Goal: Transaction & Acquisition: Download file/media

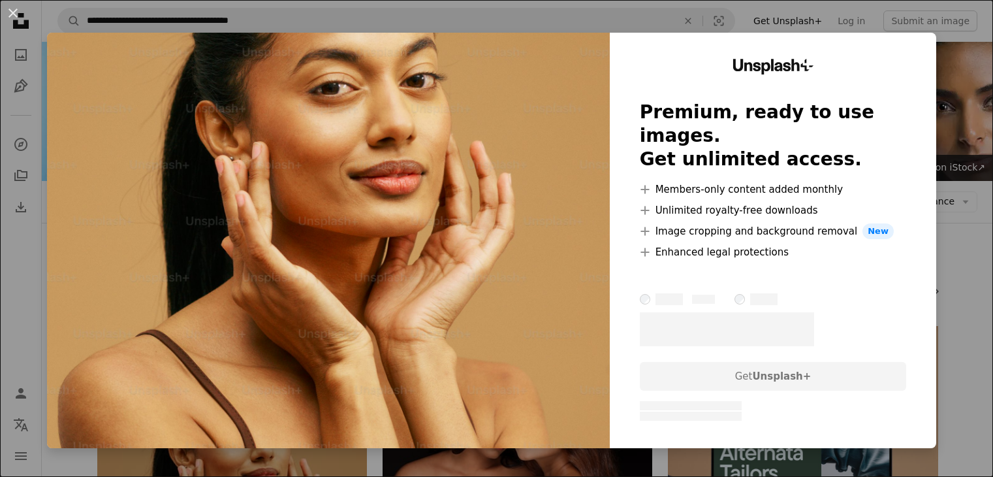
scroll to position [246, 0]
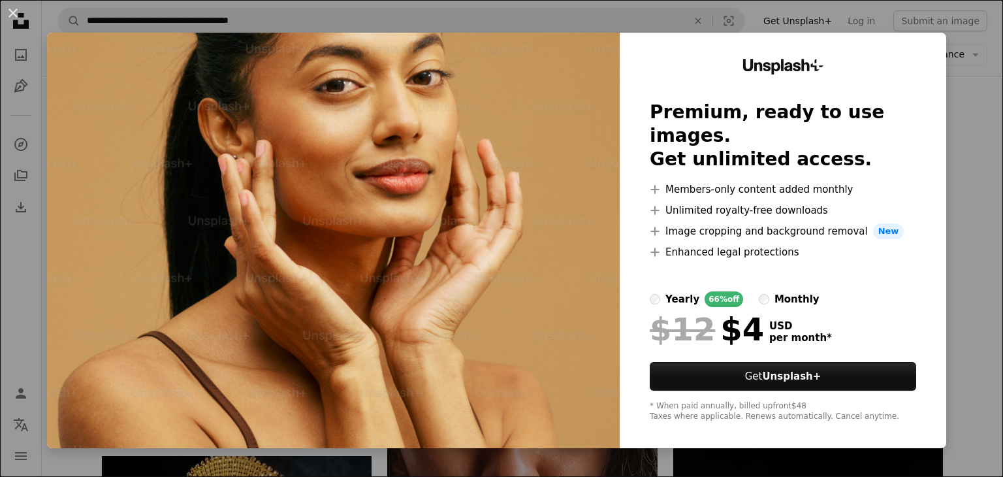
click at [964, 85] on div "An X shape Unsplash+ Premium, ready to use images. Get unlimited access. A plus…" at bounding box center [501, 238] width 1003 height 477
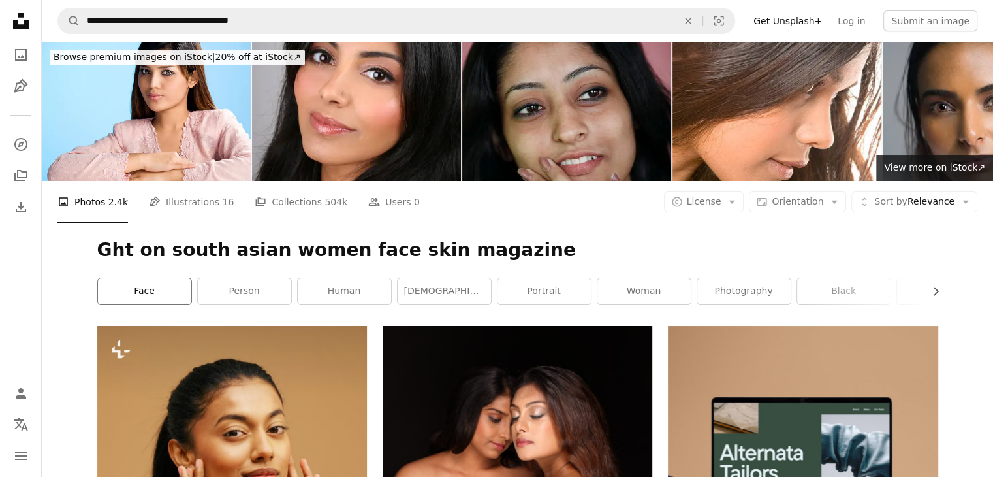
click at [165, 292] on link "face" at bounding box center [144, 291] width 93 height 26
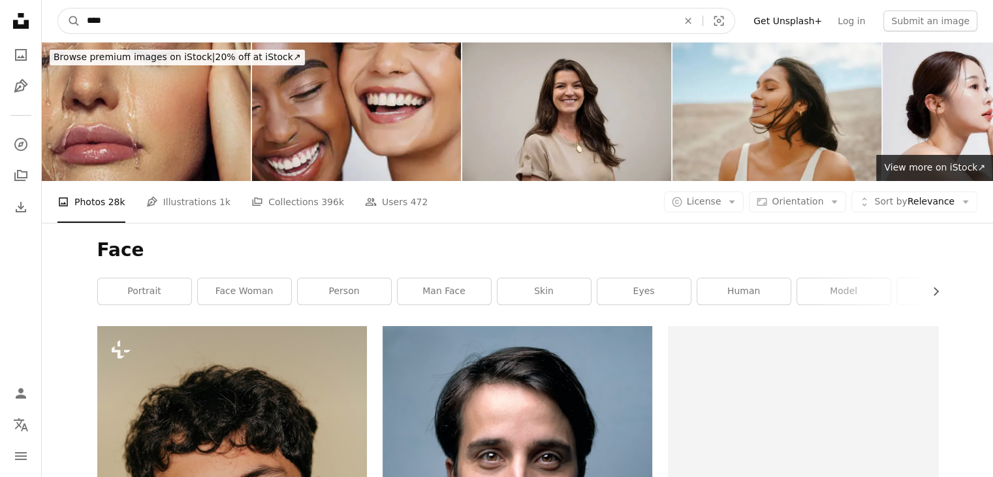
click at [112, 20] on input "****" at bounding box center [377, 20] width 594 height 25
type input "**********"
click at [58, 8] on button "A magnifying glass" at bounding box center [69, 20] width 22 height 25
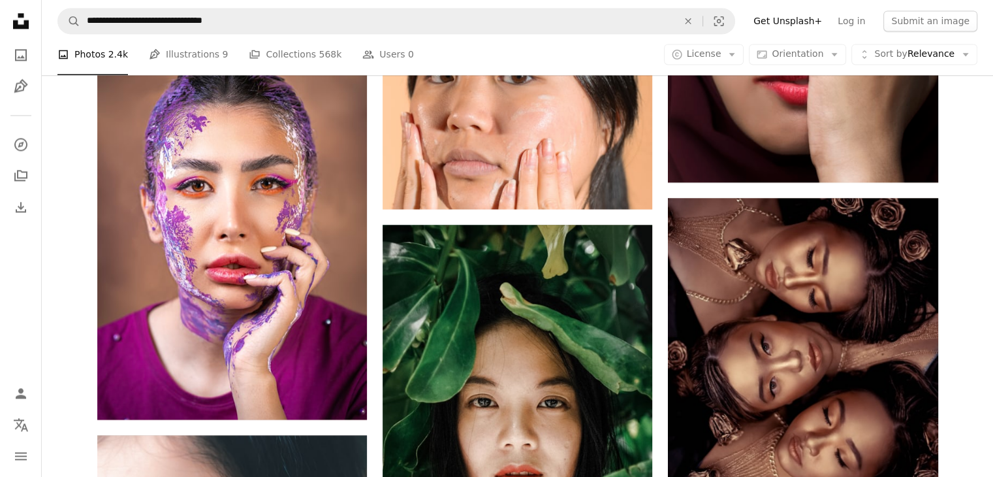
scroll to position [1959, 0]
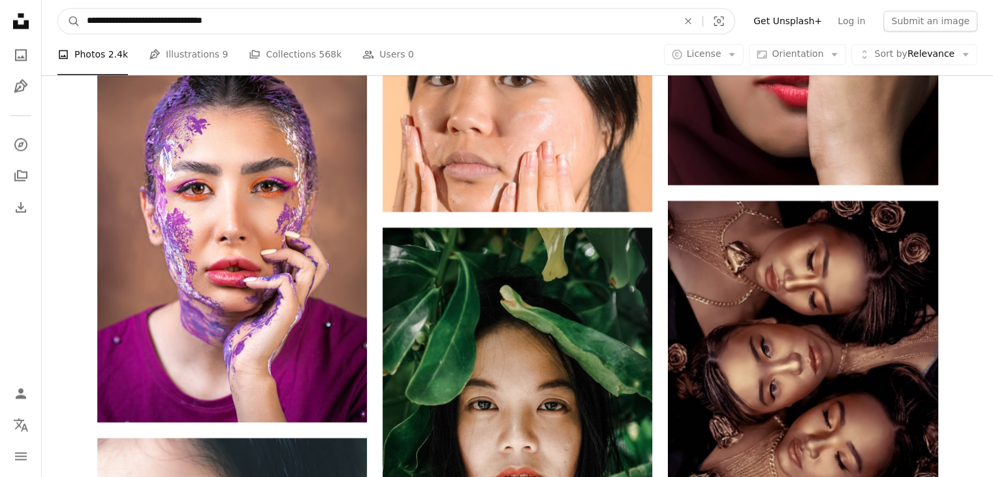
drag, startPoint x: 105, startPoint y: 22, endPoint x: 157, endPoint y: 24, distance: 52.3
click at [157, 24] on input "**********" at bounding box center [377, 20] width 594 height 25
type input "**********"
click button "A magnifying glass" at bounding box center [69, 20] width 22 height 25
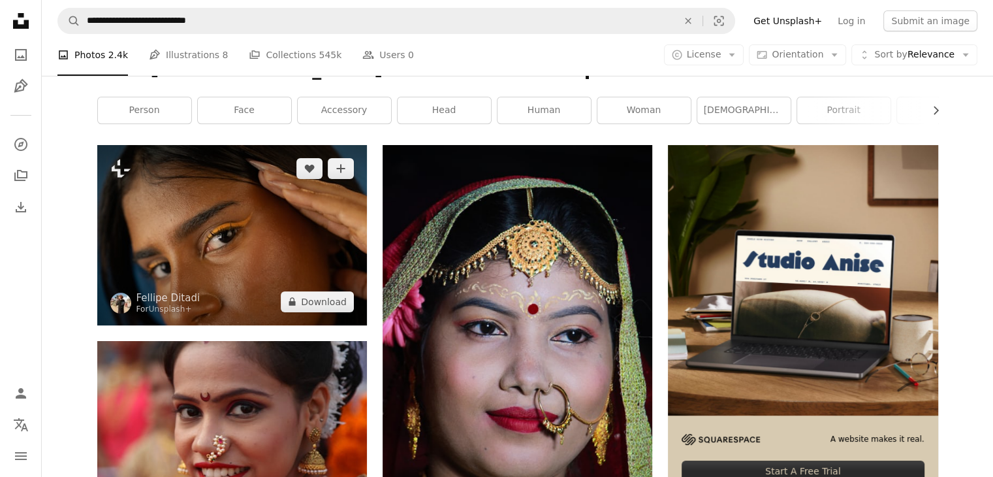
scroll to position [196, 0]
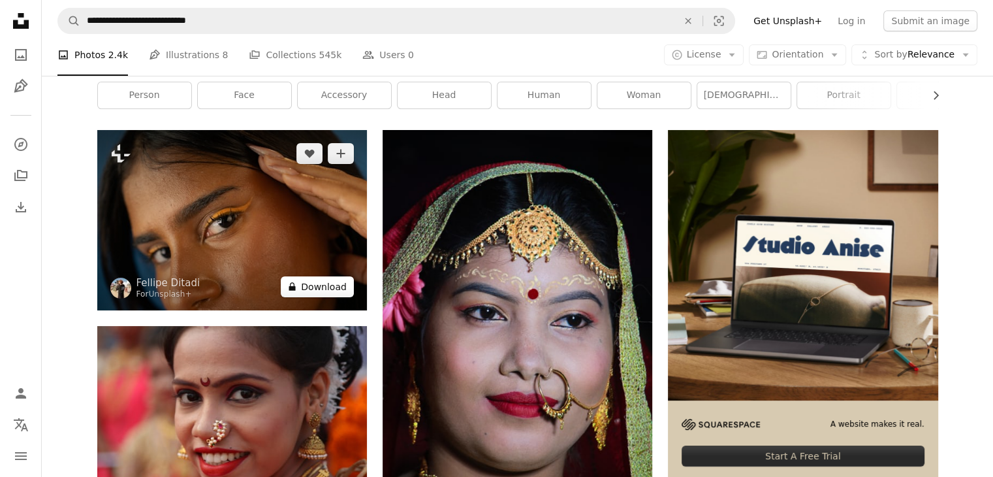
click at [315, 280] on button "A lock Download" at bounding box center [317, 286] width 73 height 21
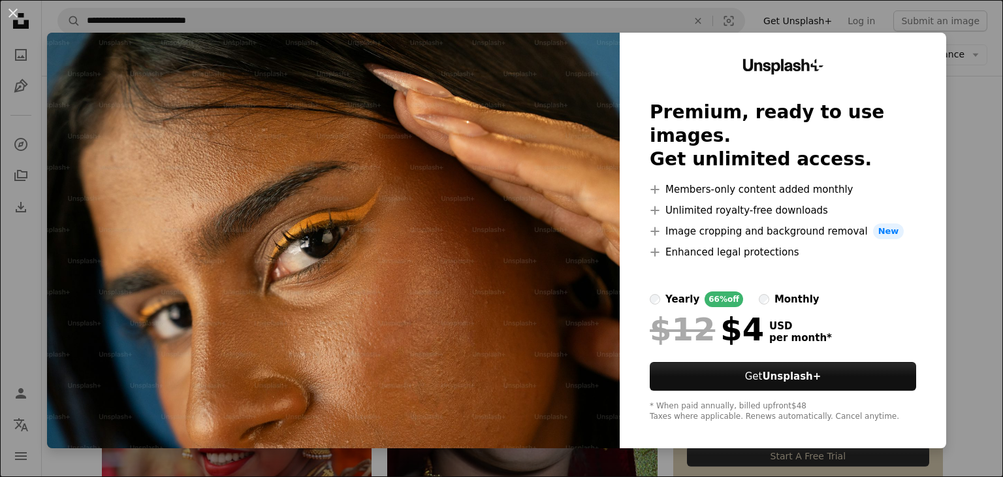
click at [959, 89] on div "An X shape Unsplash+ Premium, ready to use images. Get unlimited access. A plus…" at bounding box center [501, 238] width 1003 height 477
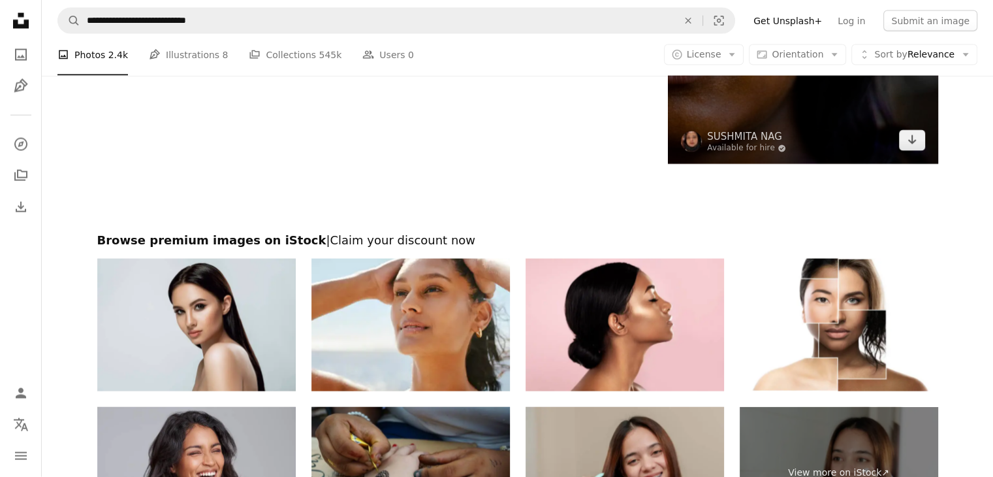
scroll to position [2939, 0]
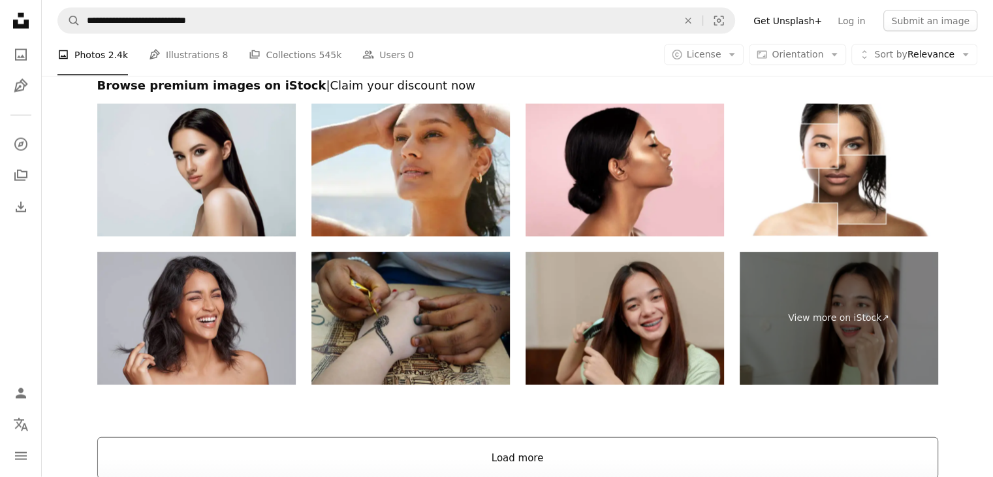
click at [522, 451] on button "Load more" at bounding box center [517, 458] width 841 height 42
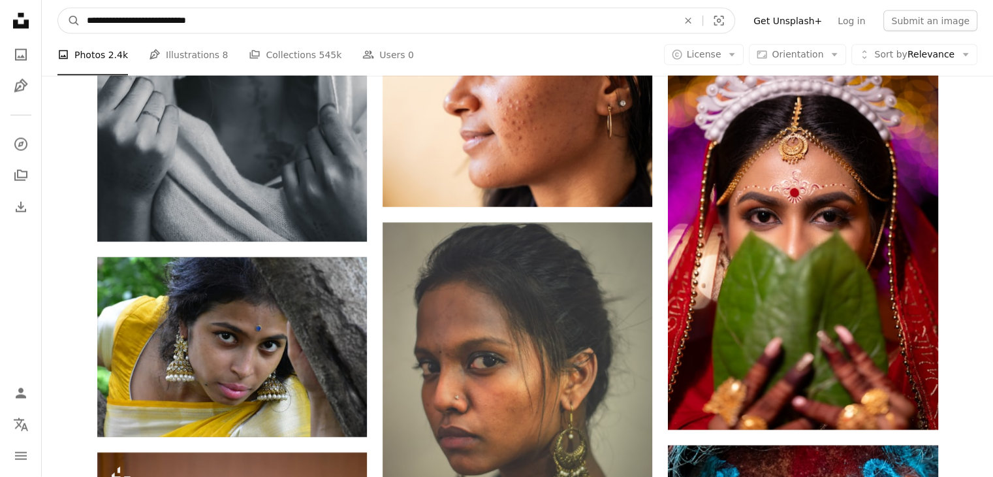
click at [165, 22] on input "**********" at bounding box center [377, 20] width 594 height 25
type input "**********"
click button "A magnifying glass" at bounding box center [69, 20] width 22 height 25
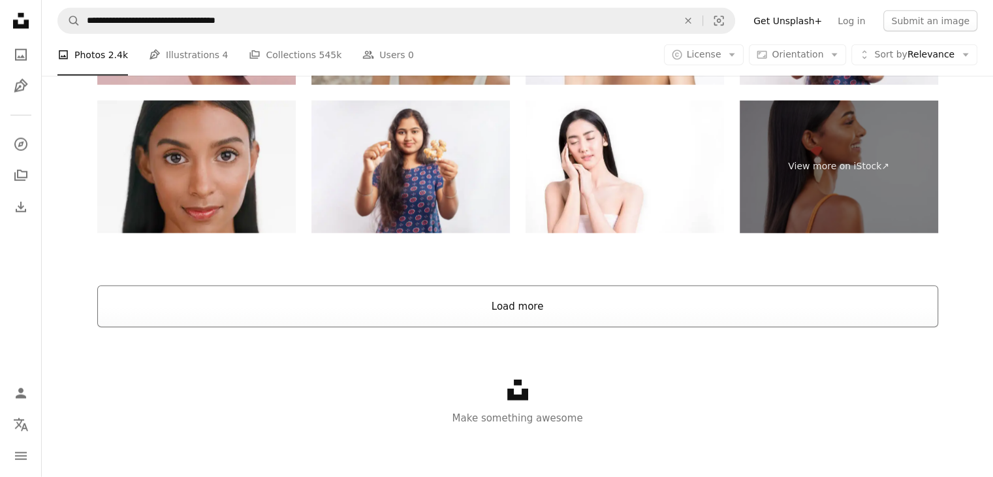
click at [468, 311] on button "Load more" at bounding box center [517, 306] width 841 height 42
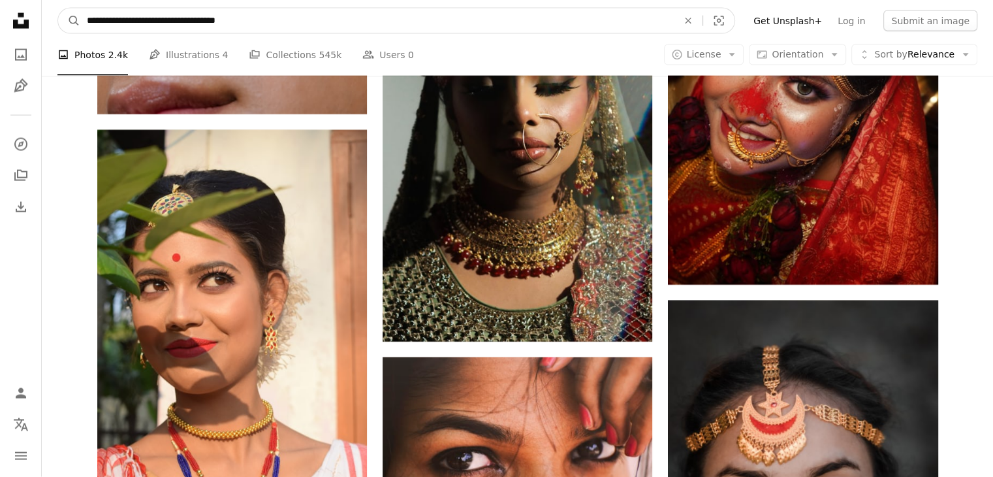
drag, startPoint x: 131, startPoint y: 20, endPoint x: 105, endPoint y: 20, distance: 25.5
click at [105, 20] on input "**********" at bounding box center [377, 20] width 594 height 25
type input "**********"
click at [58, 8] on button "A magnifying glass" at bounding box center [69, 20] width 22 height 25
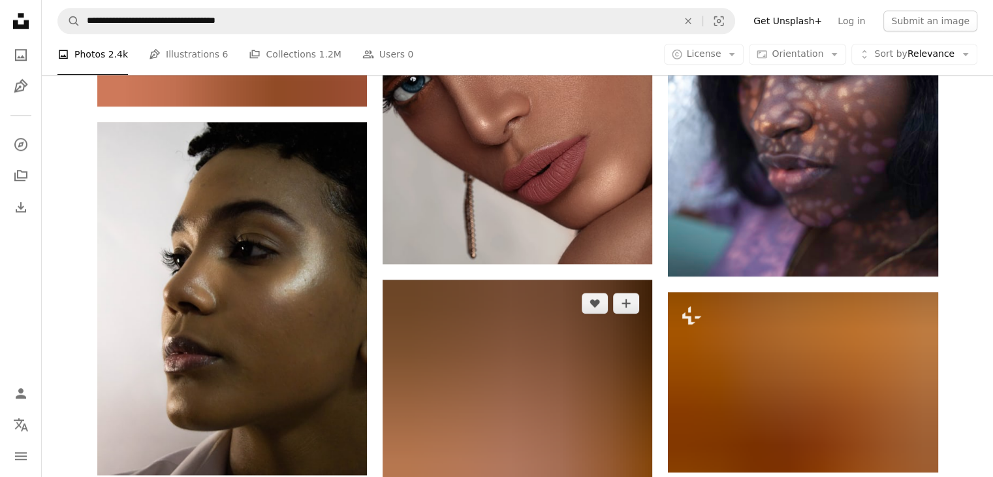
scroll to position [1306, 0]
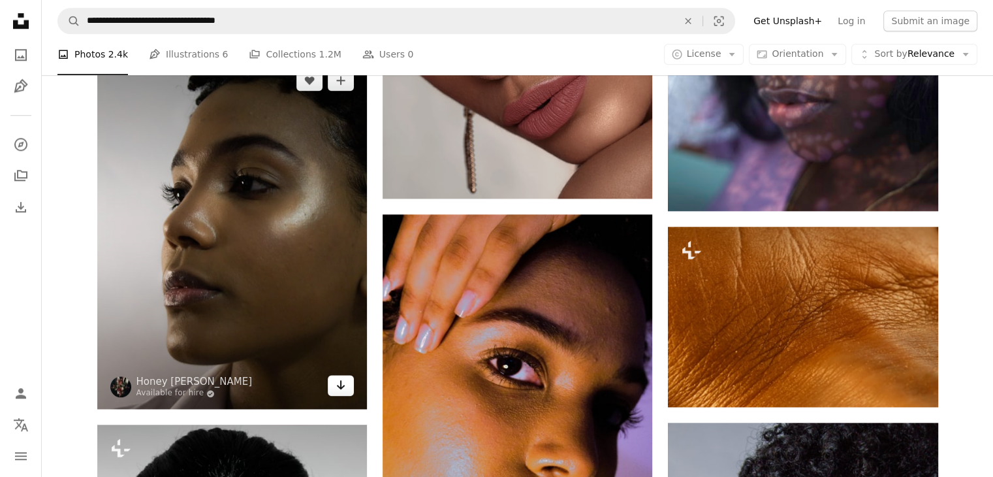
click at [347, 391] on link "Arrow pointing down" at bounding box center [341, 385] width 26 height 21
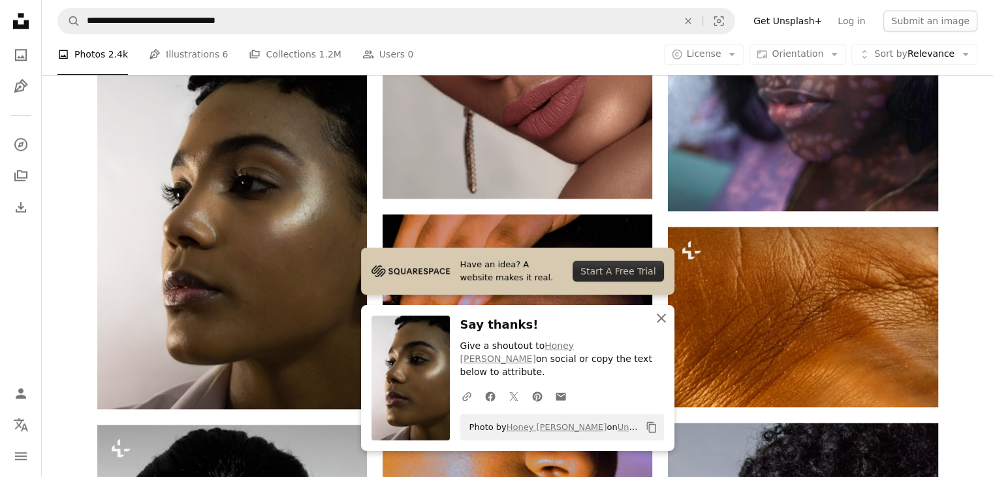
click at [658, 326] on icon "An X shape" at bounding box center [662, 318] width 16 height 16
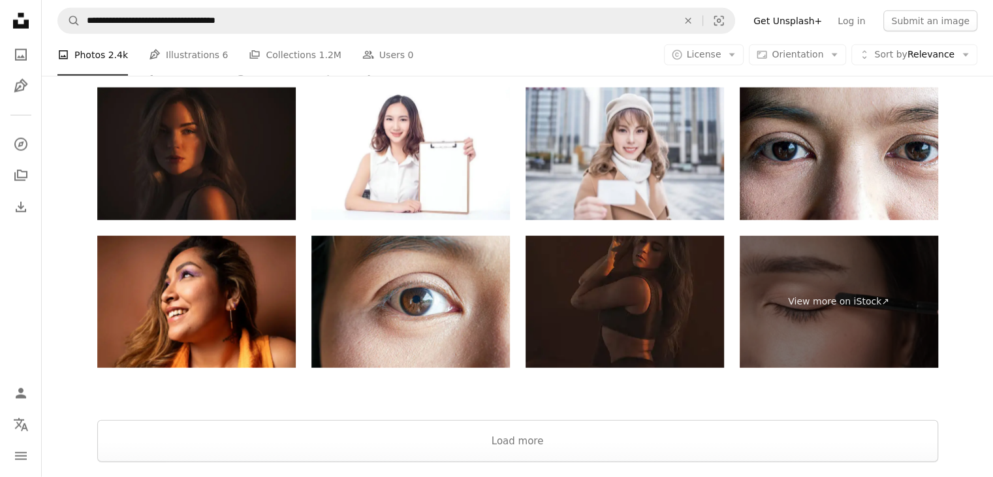
scroll to position [3266, 0]
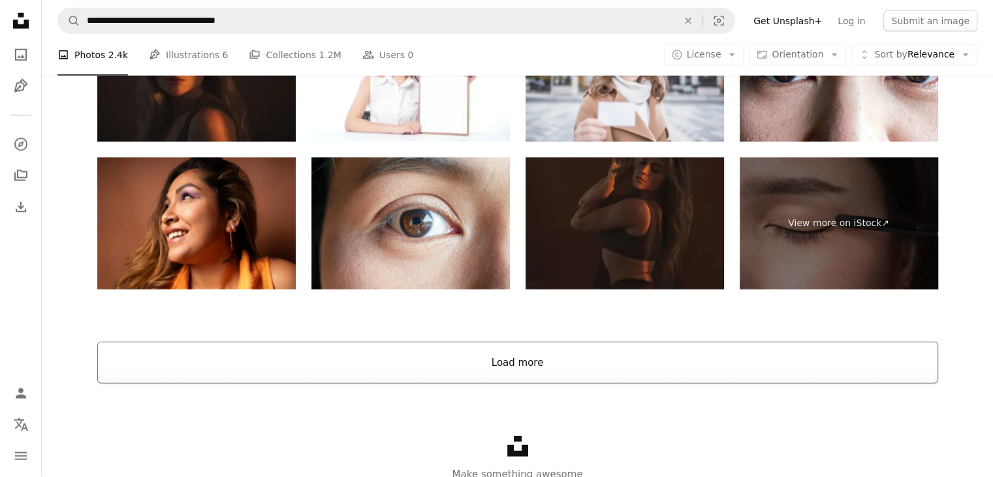
click at [543, 367] on button "Load more" at bounding box center [517, 363] width 841 height 42
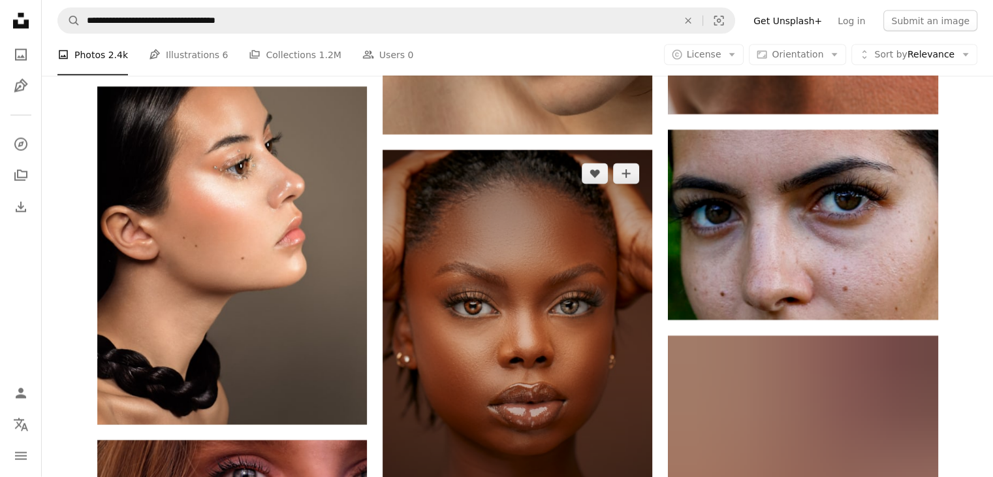
scroll to position [2838, 0]
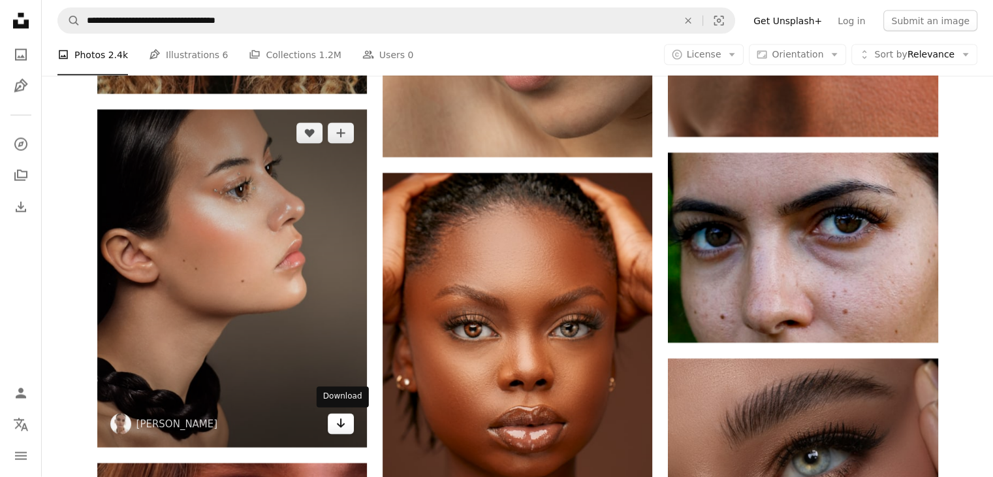
click at [344, 421] on icon "Arrow pointing down" at bounding box center [341, 423] width 10 height 16
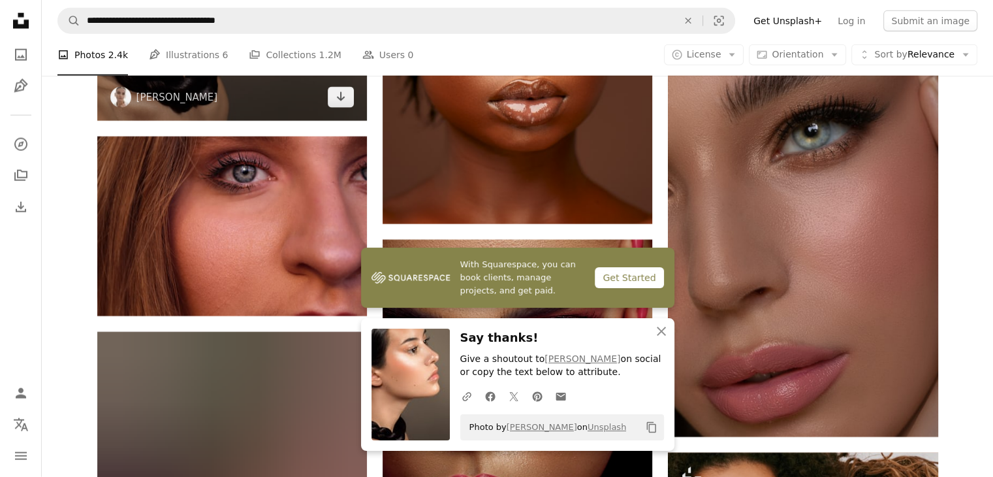
scroll to position [3099, 0]
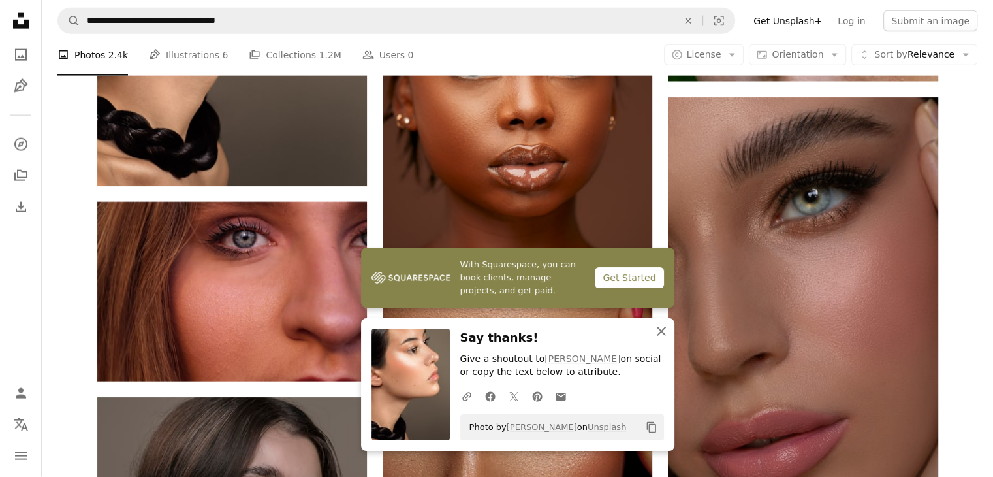
click at [658, 323] on icon "An X shape" at bounding box center [662, 331] width 16 height 16
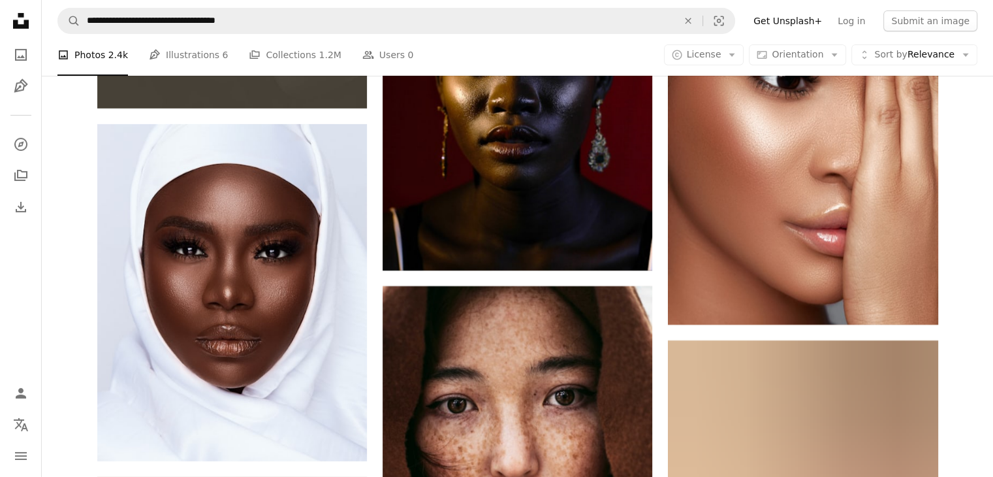
scroll to position [4275, 0]
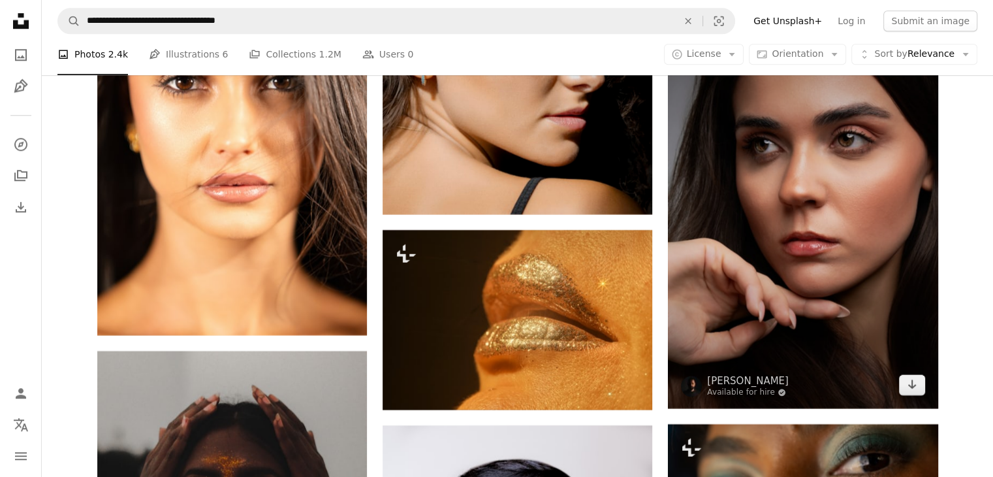
scroll to position [11198, 0]
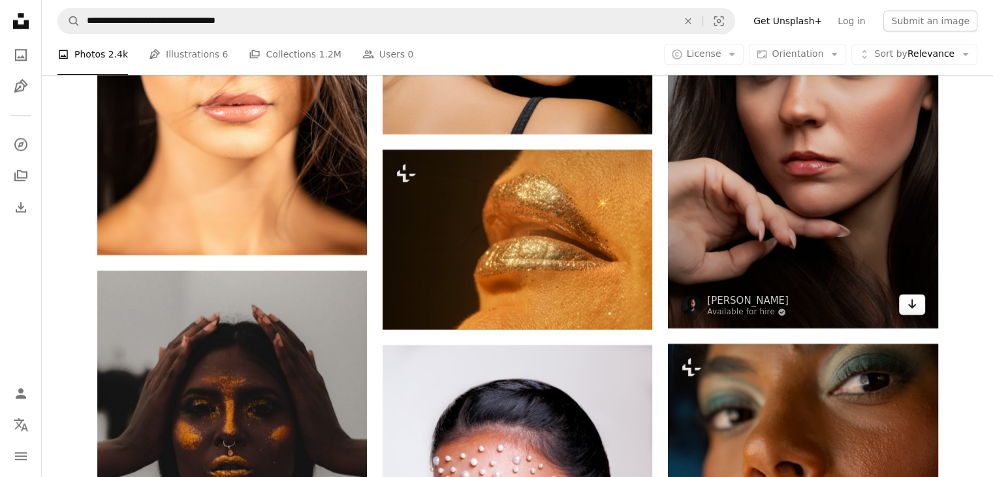
click at [914, 305] on icon "Arrow pointing down" at bounding box center [912, 304] width 10 height 16
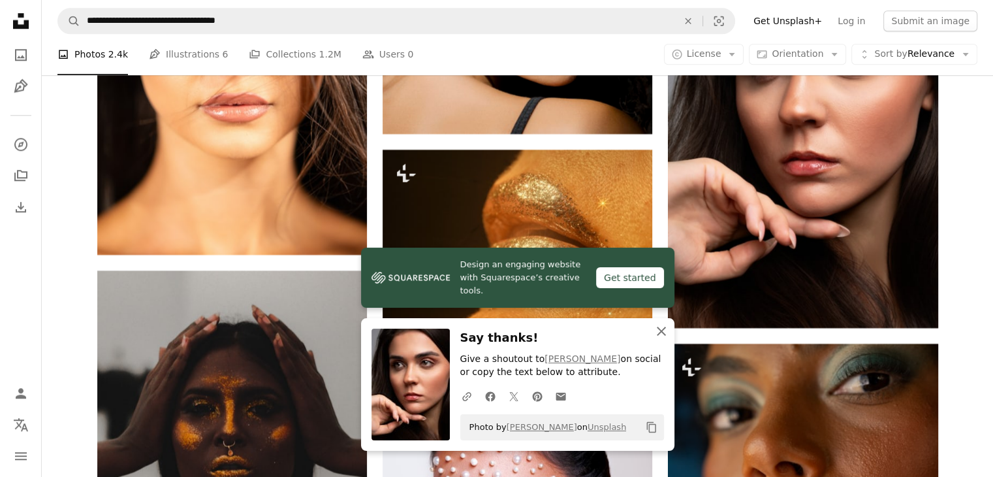
click at [660, 327] on icon "An X shape" at bounding box center [662, 331] width 16 height 16
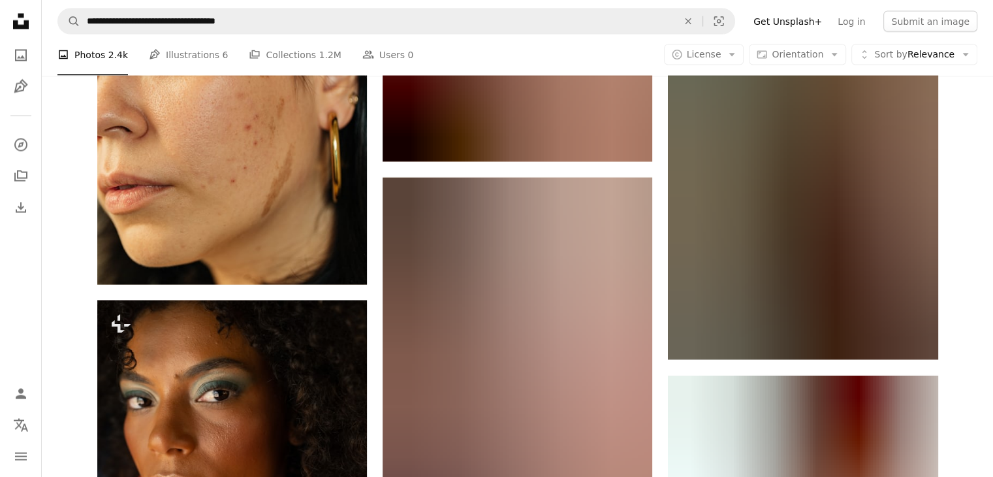
scroll to position [12635, 0]
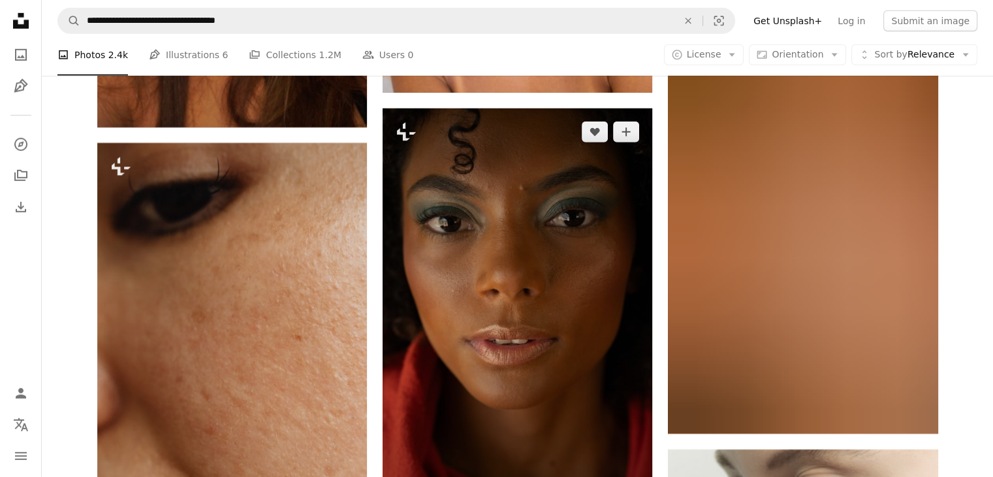
scroll to position [23934, 0]
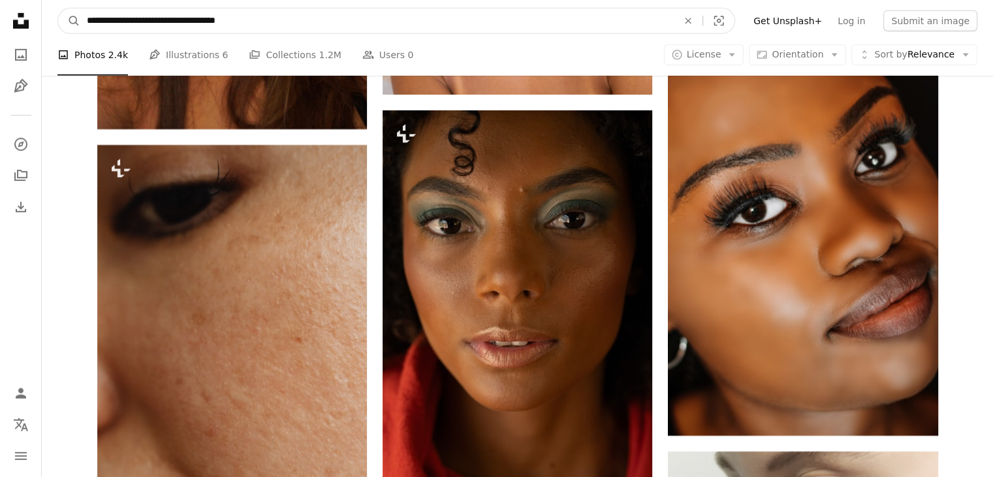
click at [86, 20] on input "**********" at bounding box center [377, 20] width 594 height 25
type input "**********"
click button "A magnifying glass" at bounding box center [69, 20] width 22 height 25
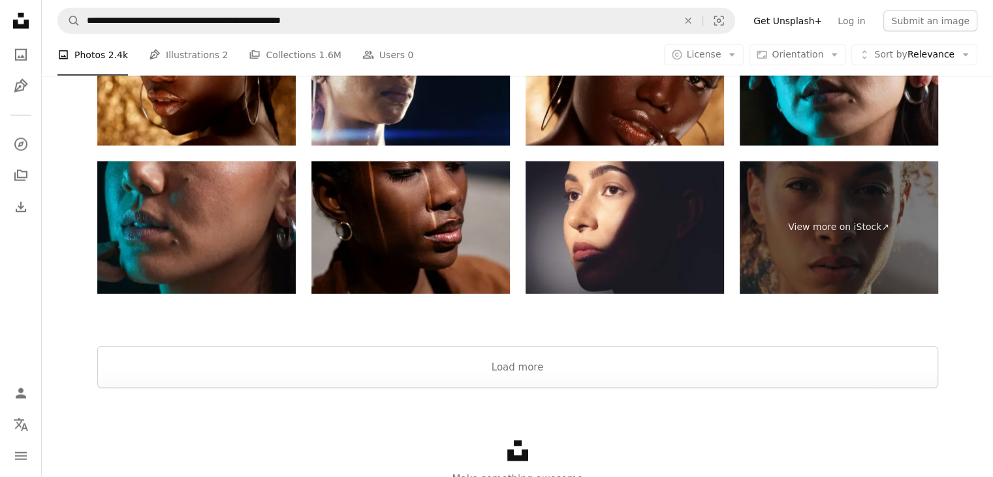
scroll to position [3342, 0]
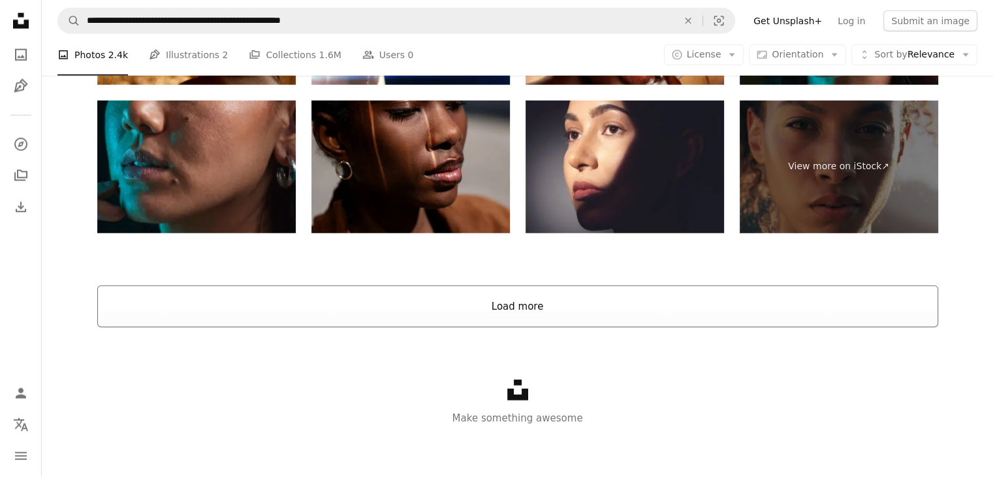
click at [519, 302] on button "Load more" at bounding box center [517, 306] width 841 height 42
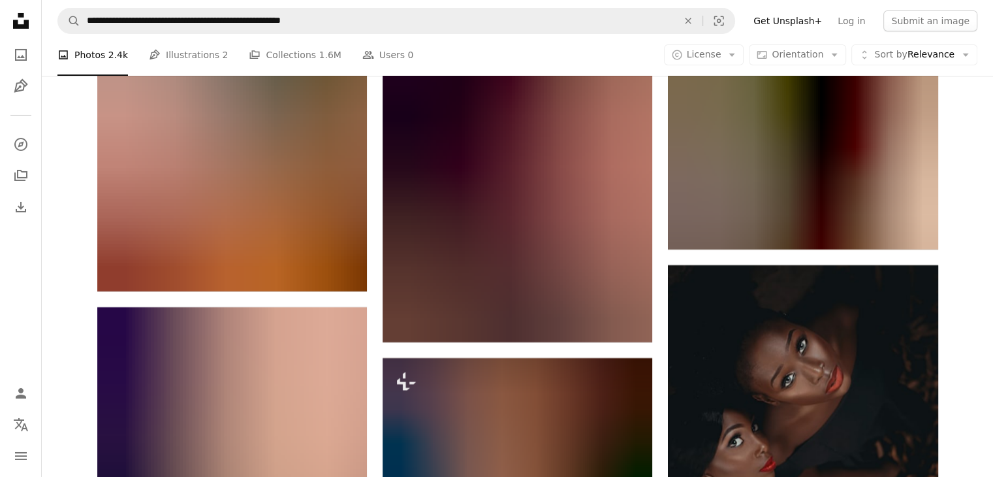
scroll to position [34462, 0]
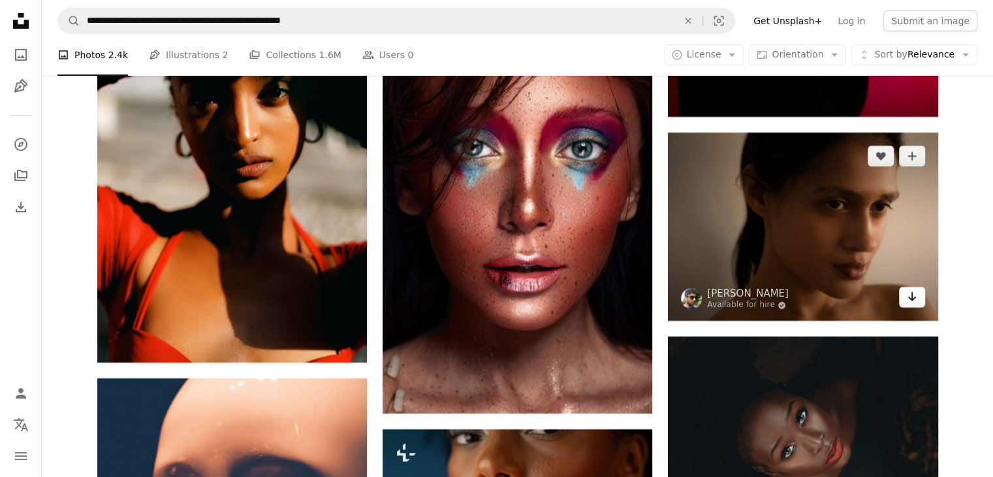
click at [914, 297] on icon "Download" at bounding box center [912, 296] width 8 height 9
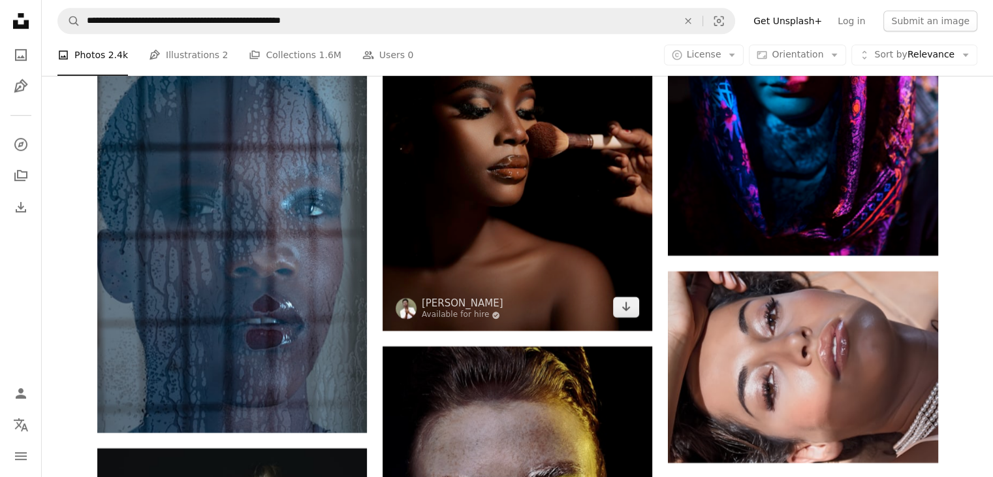
scroll to position [50529, 0]
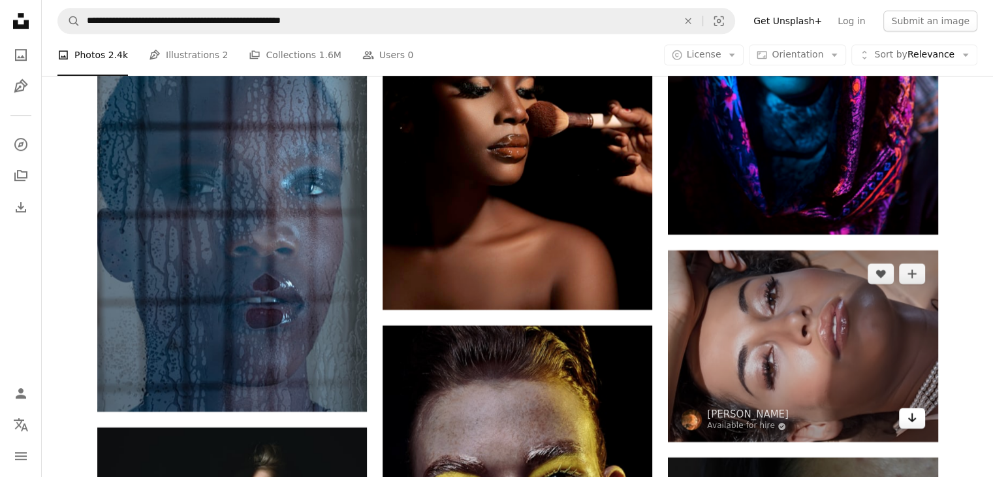
click at [920, 424] on link "Arrow pointing down" at bounding box center [912, 418] width 26 height 21
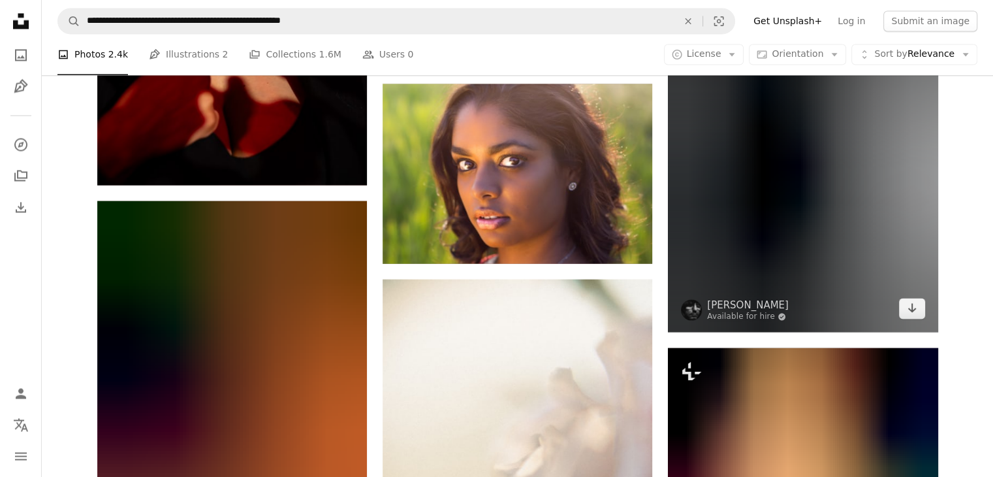
scroll to position [51966, 0]
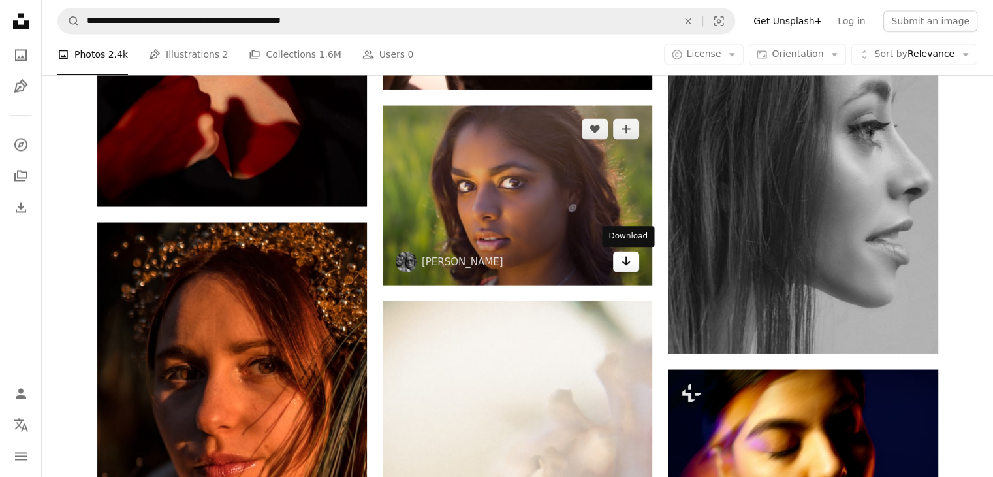
click at [633, 264] on link "Arrow pointing down" at bounding box center [626, 261] width 26 height 21
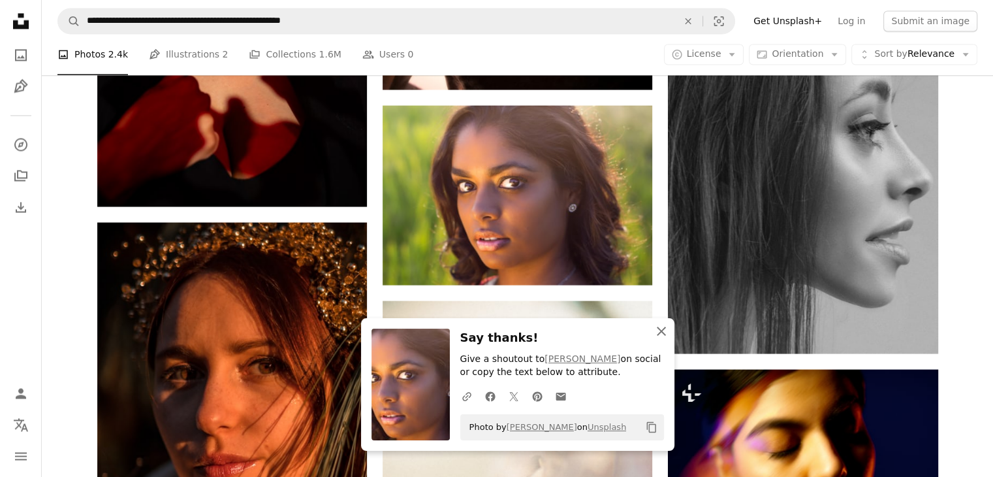
click at [662, 332] on icon "button" at bounding box center [661, 331] width 9 height 9
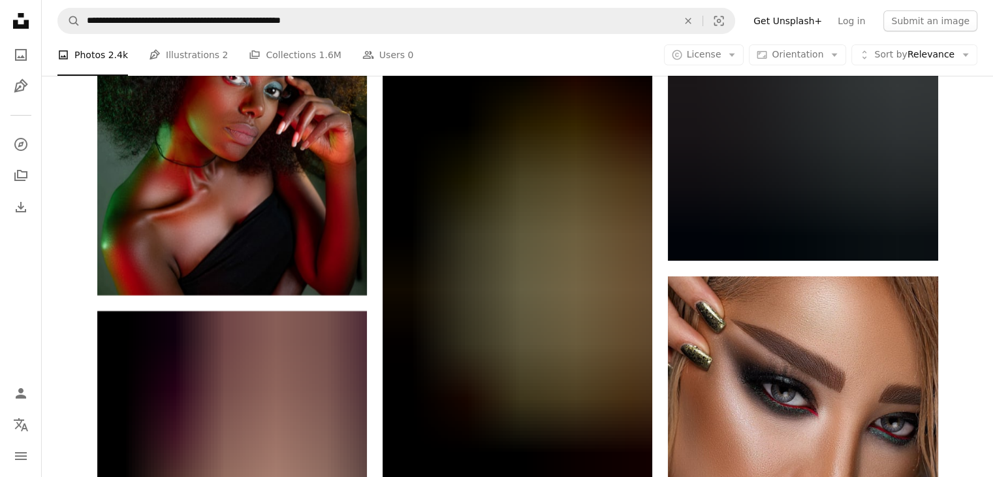
scroll to position [54644, 0]
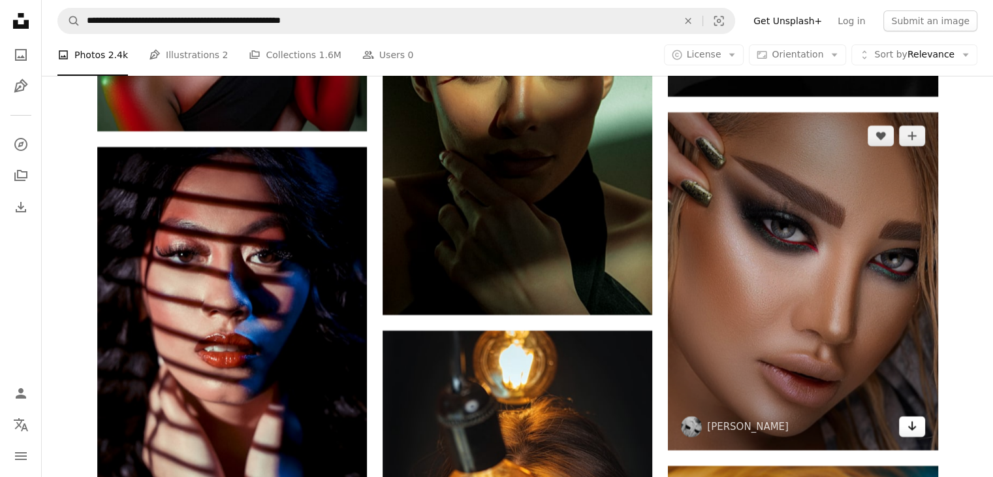
click at [909, 427] on icon "Arrow pointing down" at bounding box center [912, 426] width 10 height 16
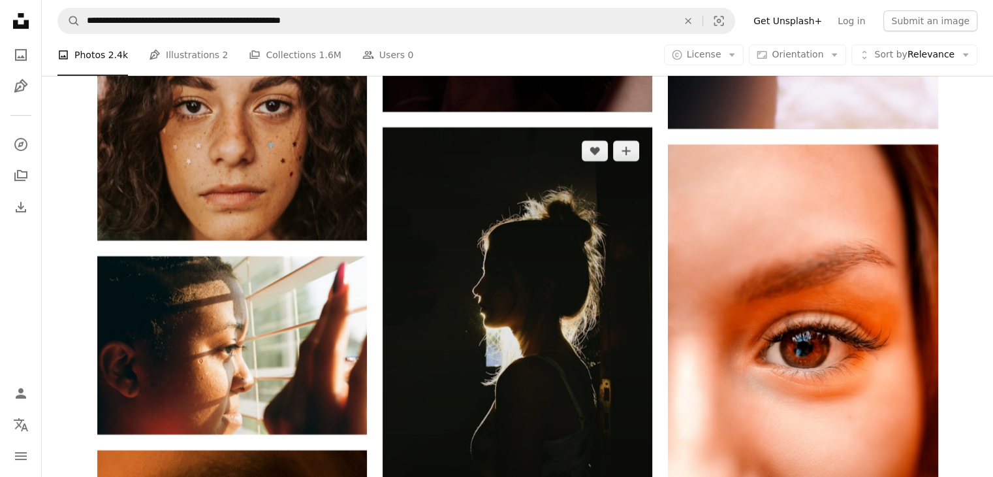
scroll to position [60261, 0]
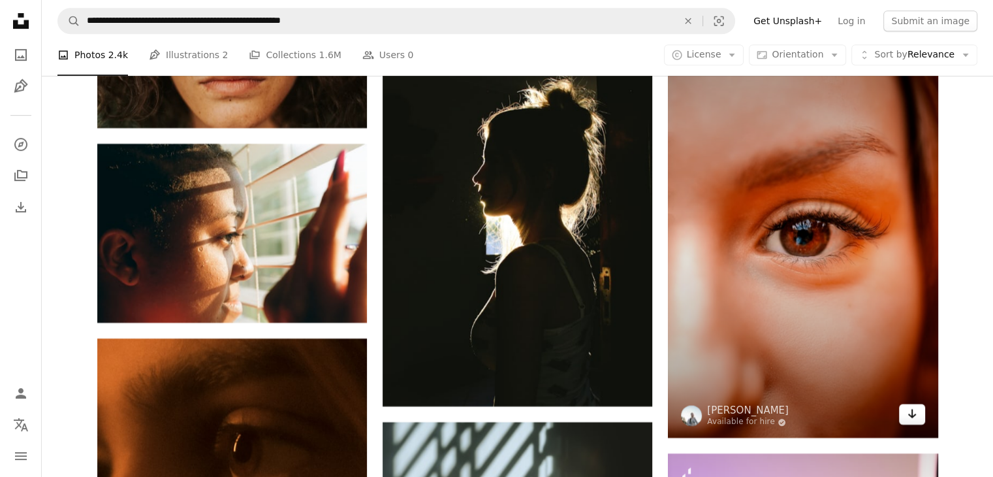
click at [914, 420] on icon "Arrow pointing down" at bounding box center [912, 414] width 10 height 16
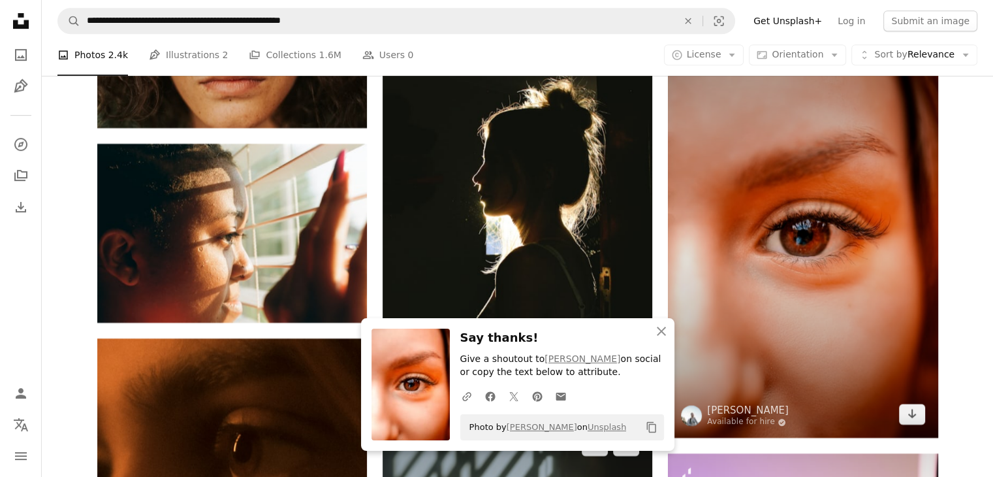
scroll to position [60457, 0]
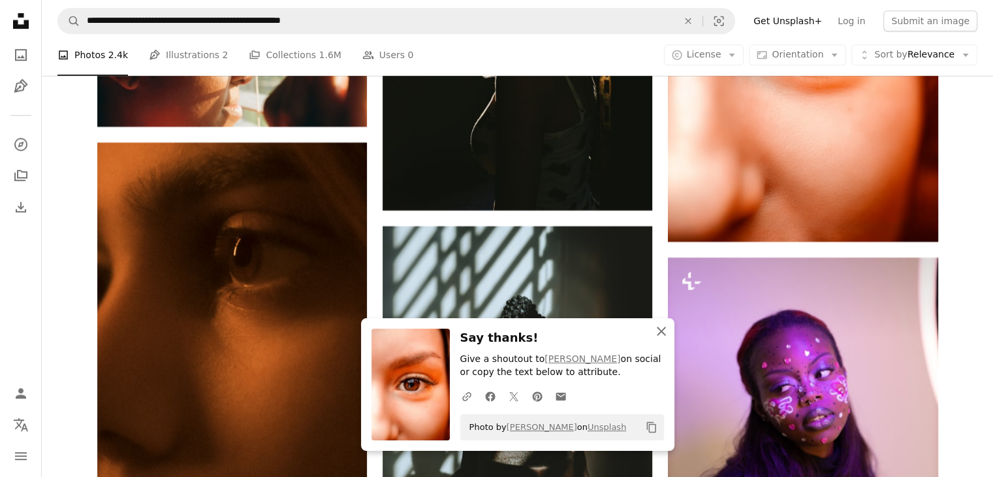
click at [660, 330] on icon "button" at bounding box center [661, 331] width 9 height 9
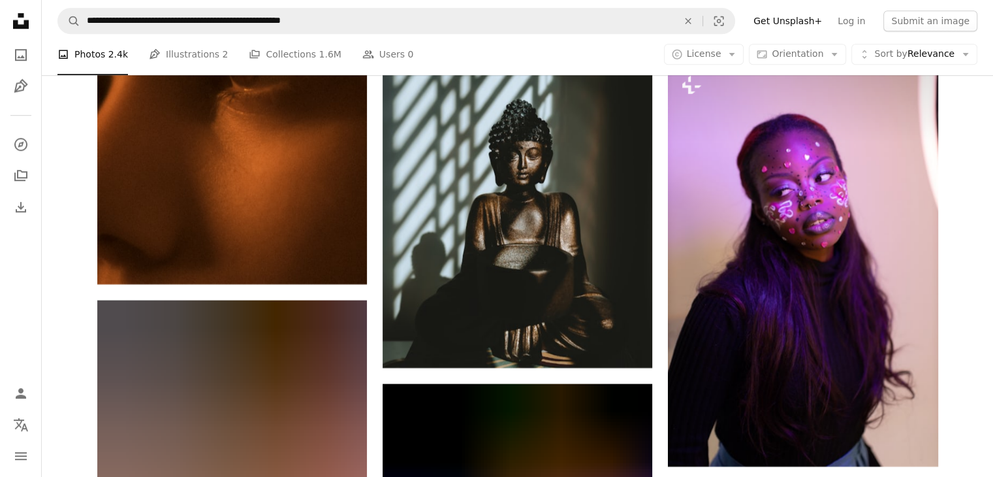
scroll to position [60522, 0]
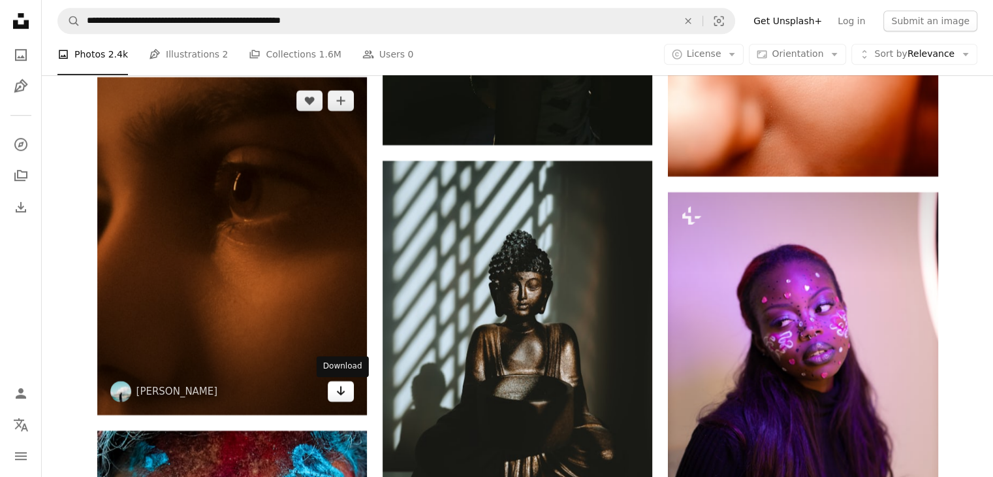
click at [338, 392] on icon "Arrow pointing down" at bounding box center [341, 391] width 10 height 16
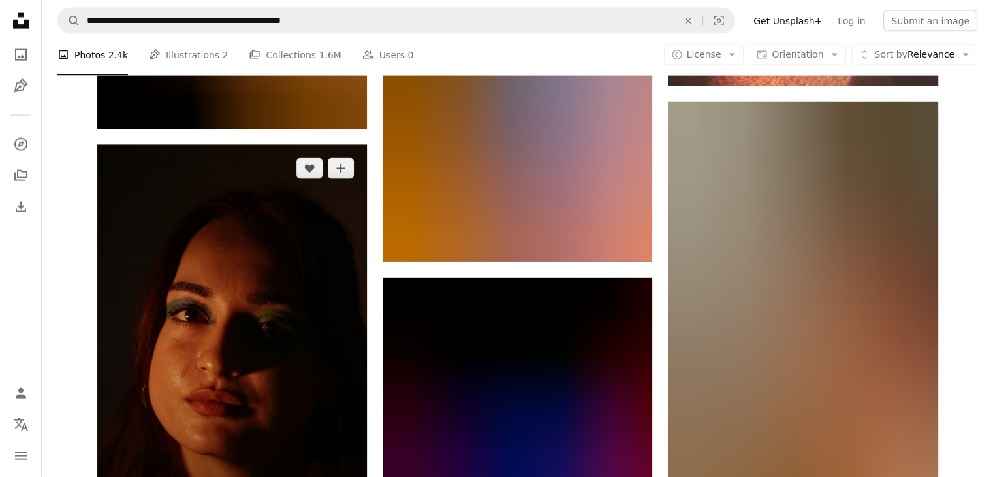
scroll to position [67706, 0]
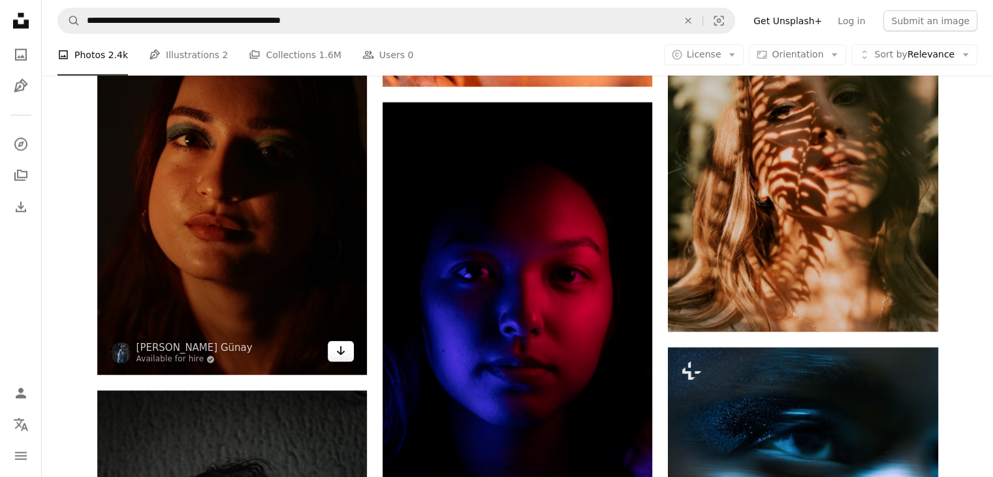
click at [337, 350] on icon "Arrow pointing down" at bounding box center [341, 351] width 10 height 16
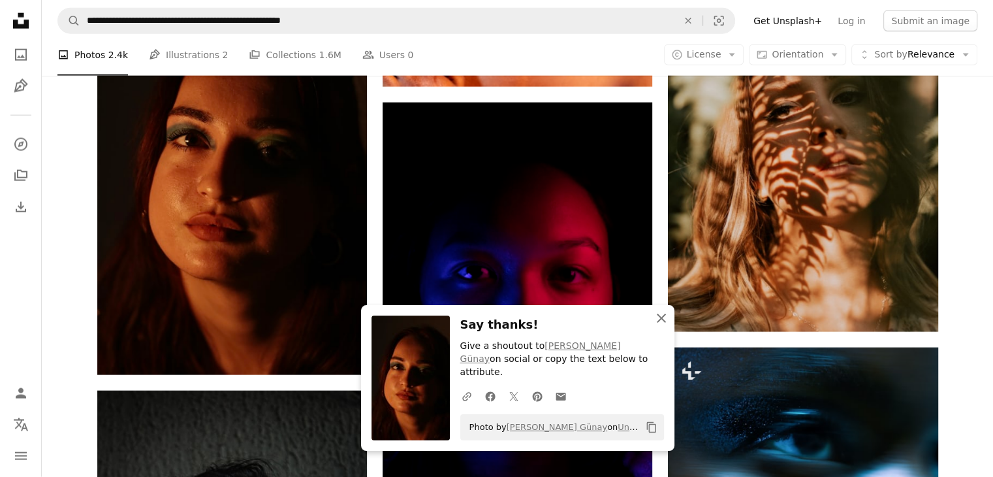
click at [661, 326] on icon "An X shape" at bounding box center [662, 318] width 16 height 16
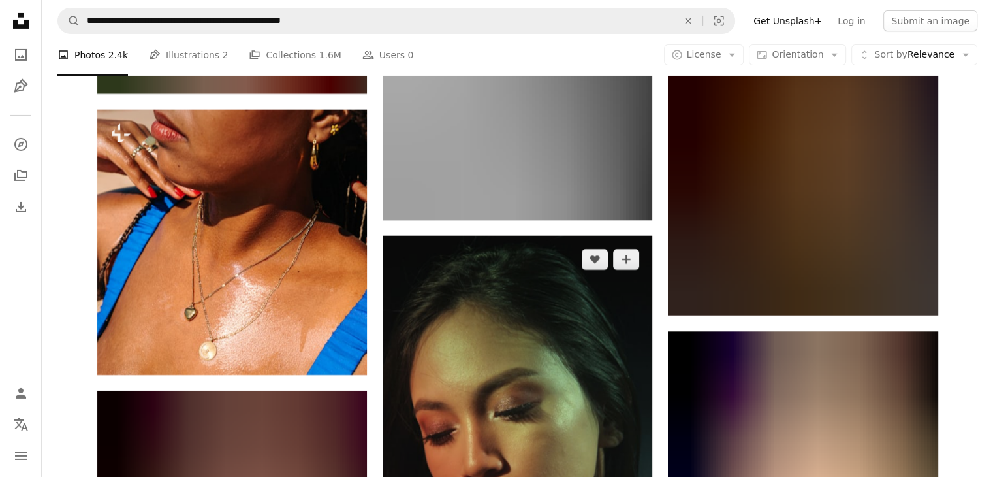
scroll to position [69405, 0]
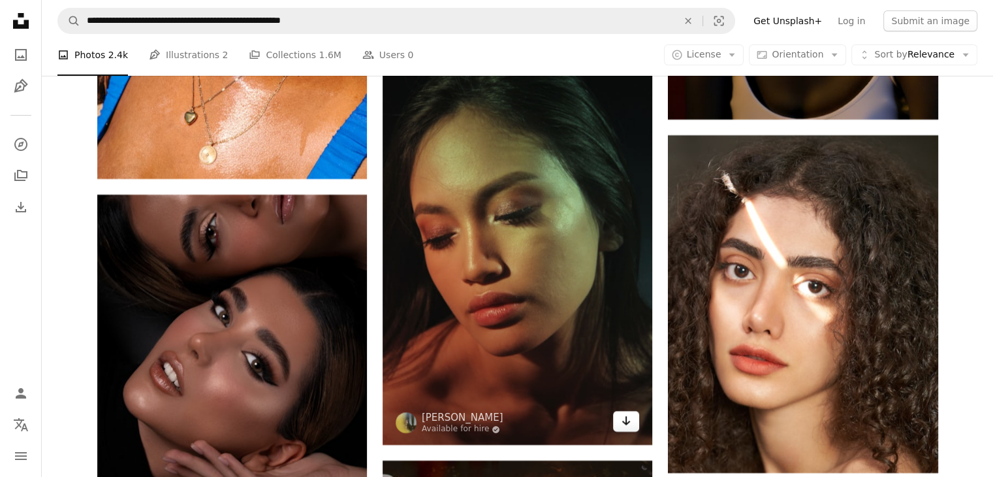
click at [626, 422] on icon "Download" at bounding box center [626, 420] width 8 height 9
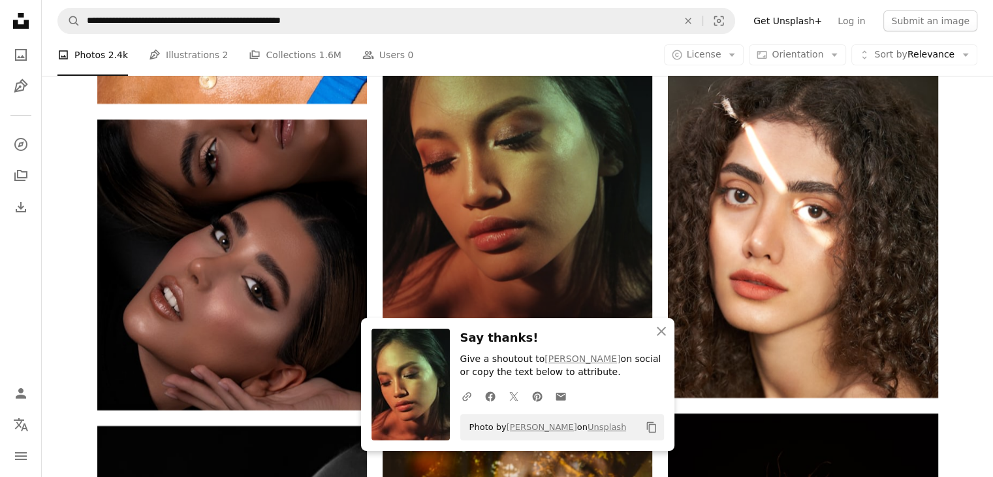
scroll to position [69535, 0]
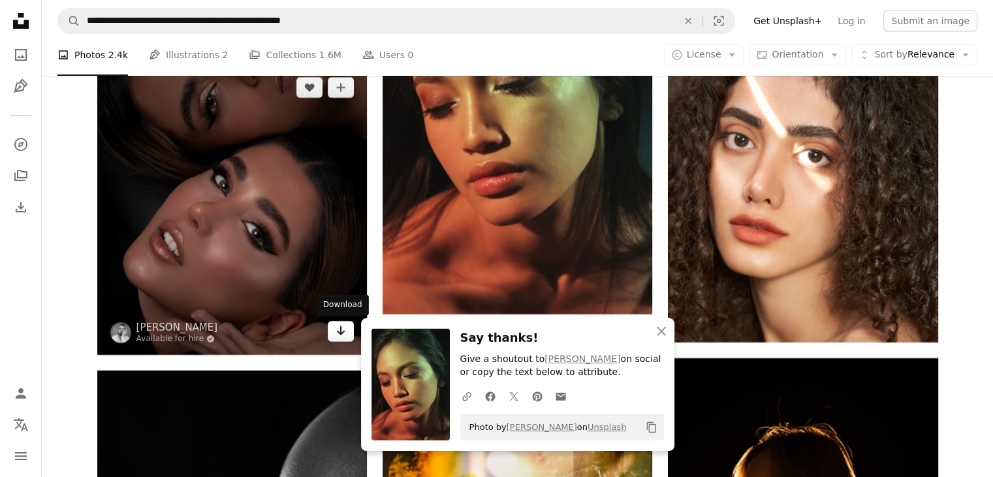
click at [338, 332] on icon "Arrow pointing down" at bounding box center [341, 331] width 10 height 16
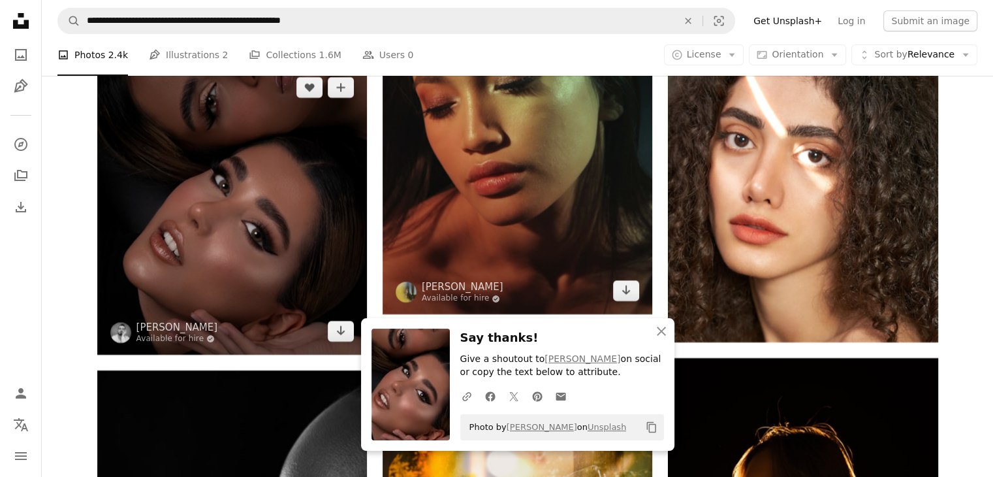
scroll to position [69731, 0]
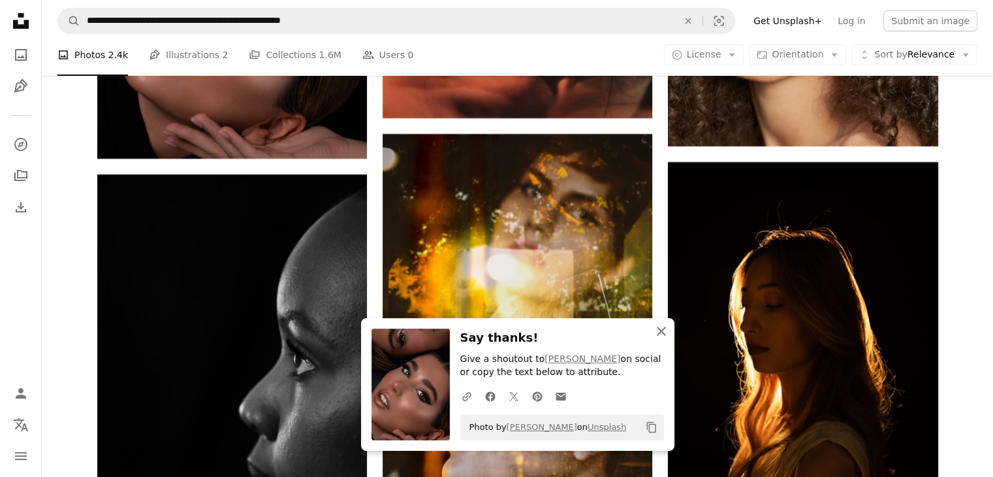
click at [660, 330] on icon "An X shape" at bounding box center [662, 331] width 16 height 16
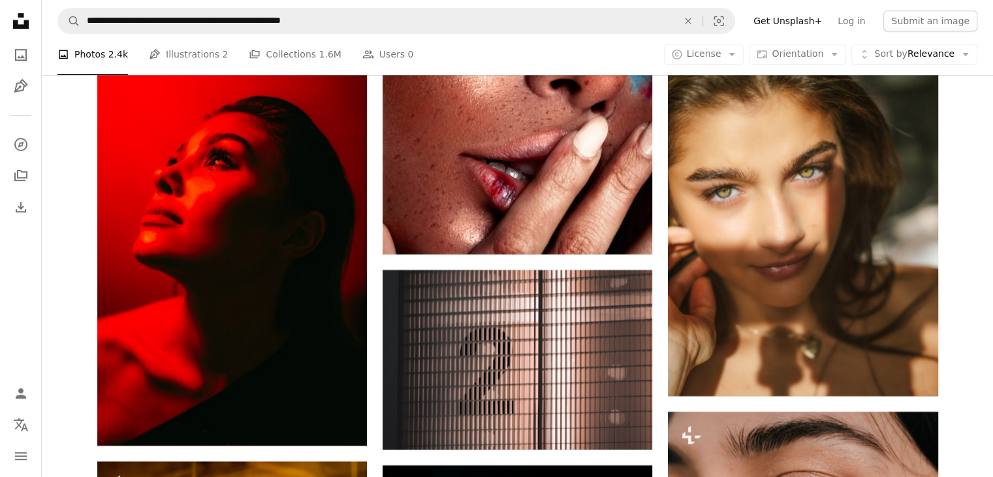
scroll to position [70319, 0]
